Goal: Find specific page/section: Find specific page/section

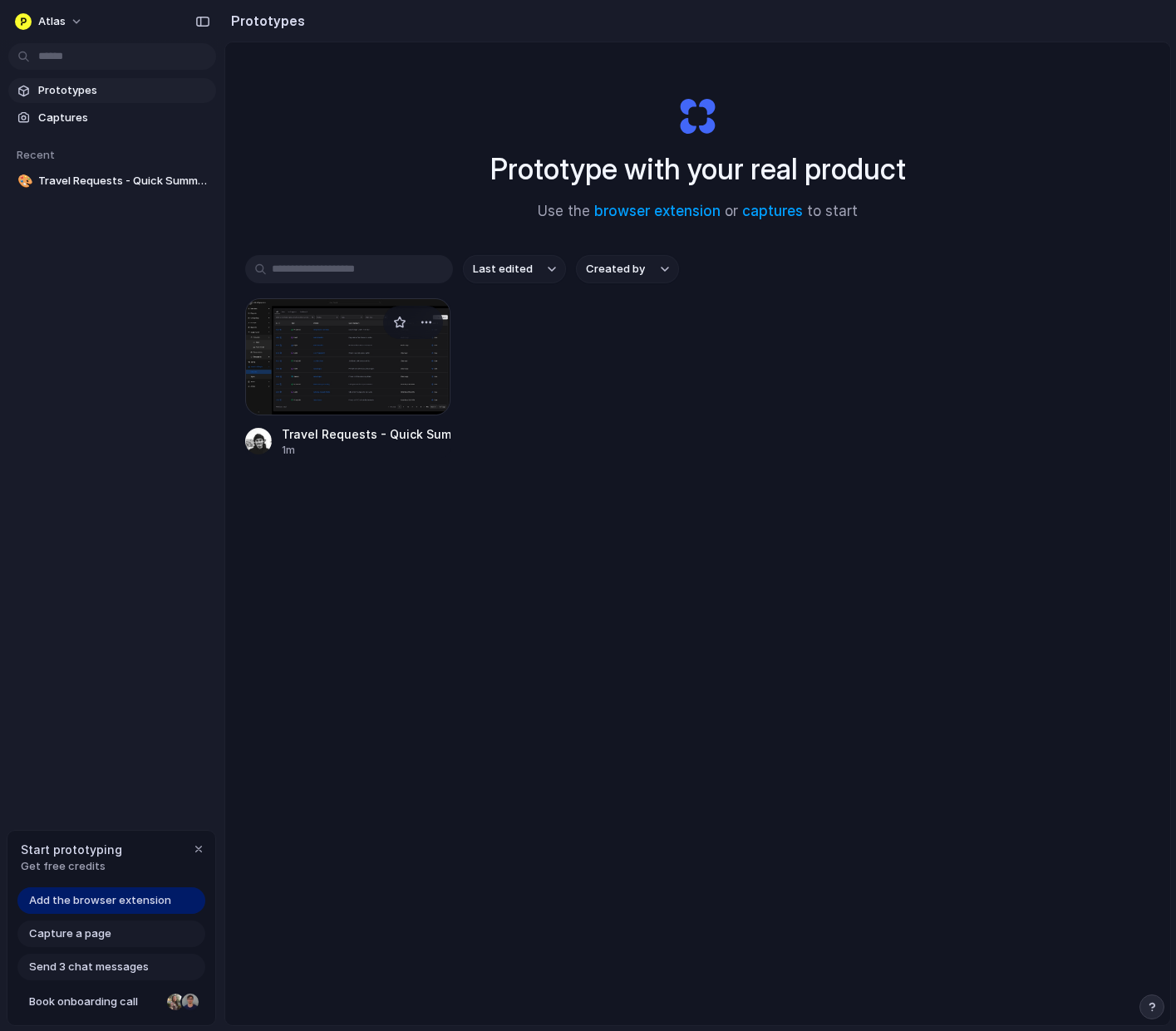
click at [387, 384] on div at bounding box center [348, 356] width 205 height 117
